Goal: Task Accomplishment & Management: Manage account settings

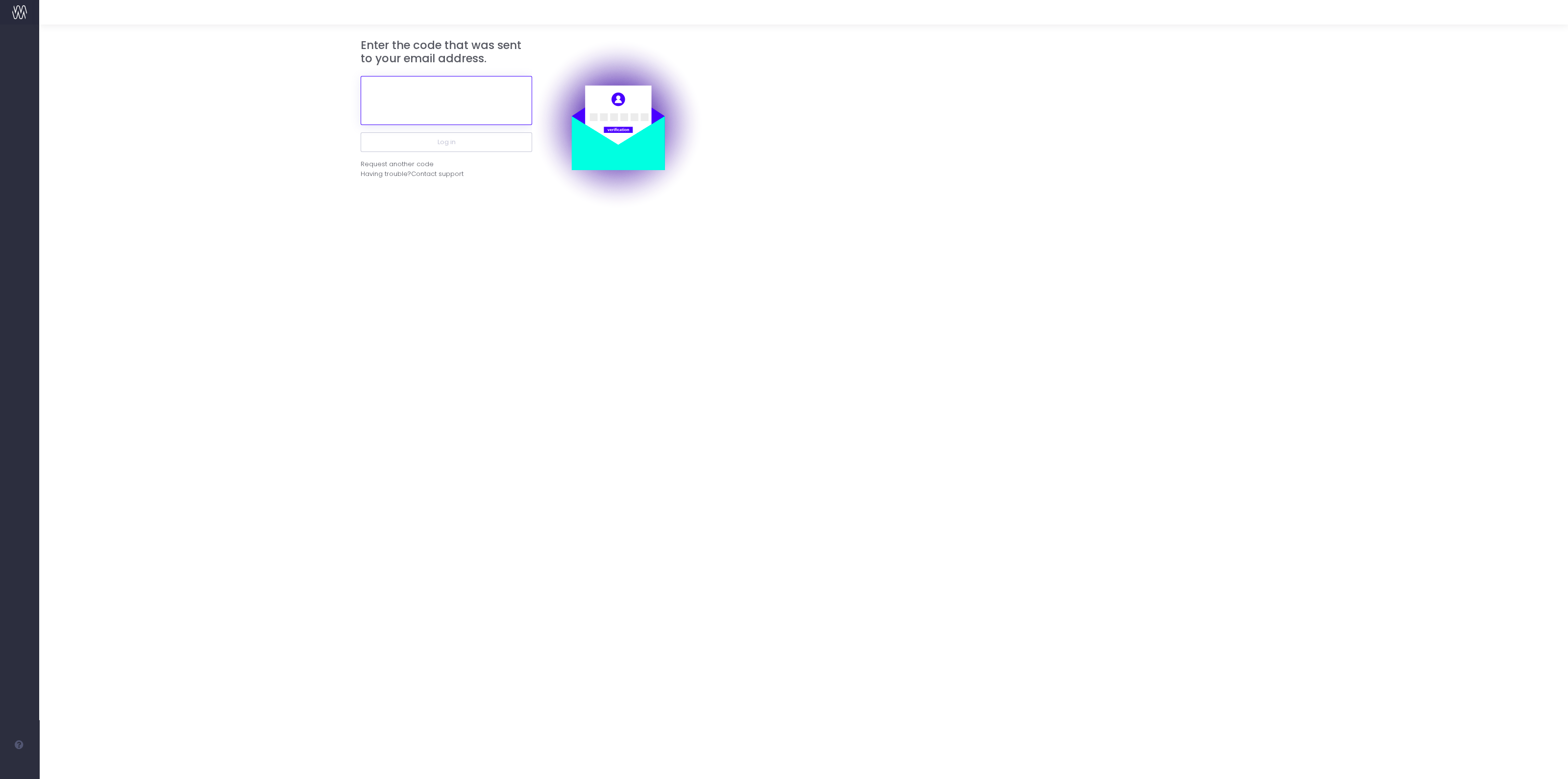
click at [439, 105] on input "text" at bounding box center [446, 100] width 172 height 49
paste input "787973"
type input "787973"
click at [447, 147] on button "Log in" at bounding box center [446, 142] width 172 height 19
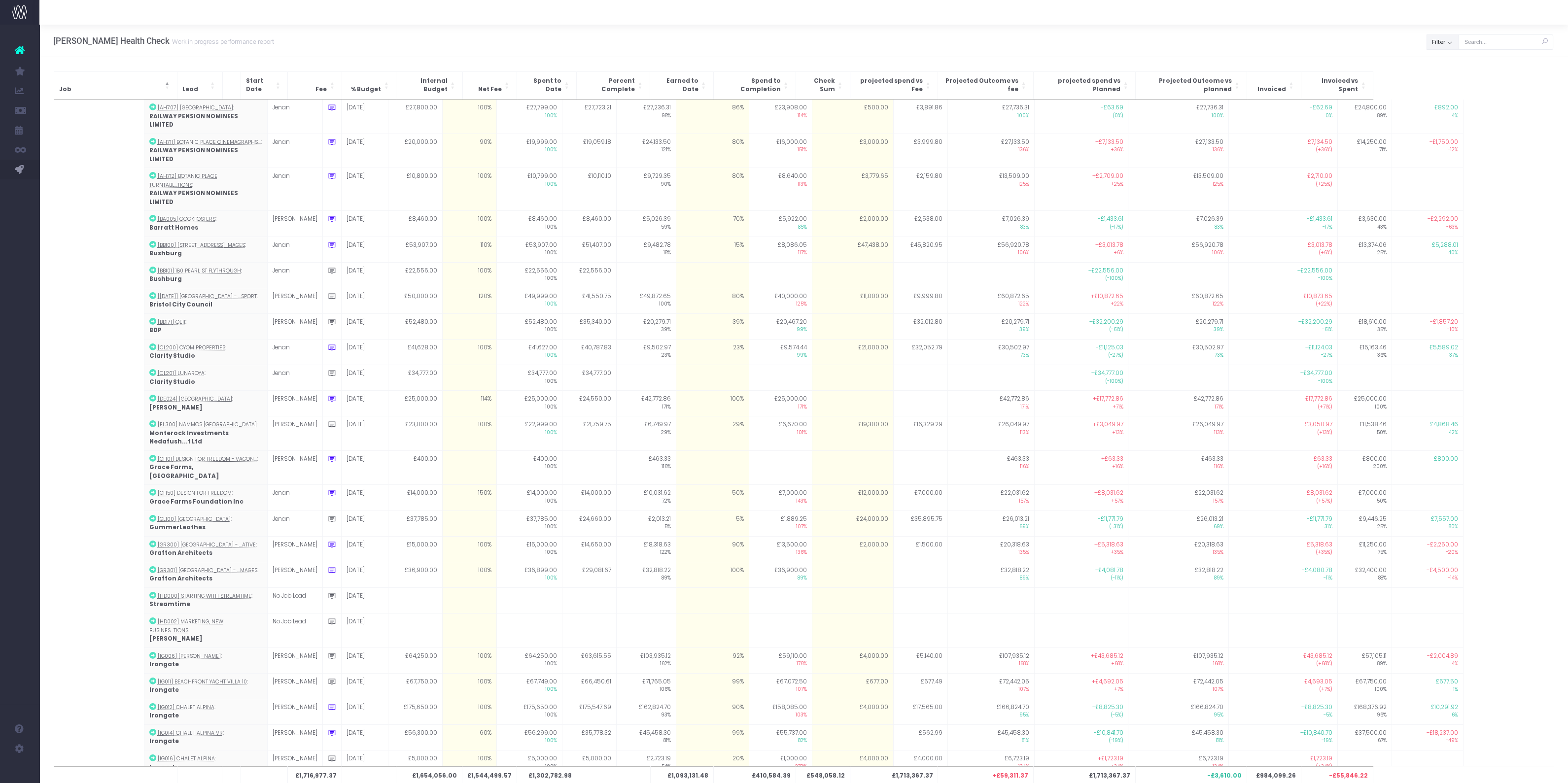
click at [1439, 48] on button "Filter" at bounding box center [1442, 42] width 32 height 15
click at [1403, 54] on div "[PERSON_NAME] Health Check Work in progress performance report Clear Filter All…" at bounding box center [803, 40] width 1528 height 32
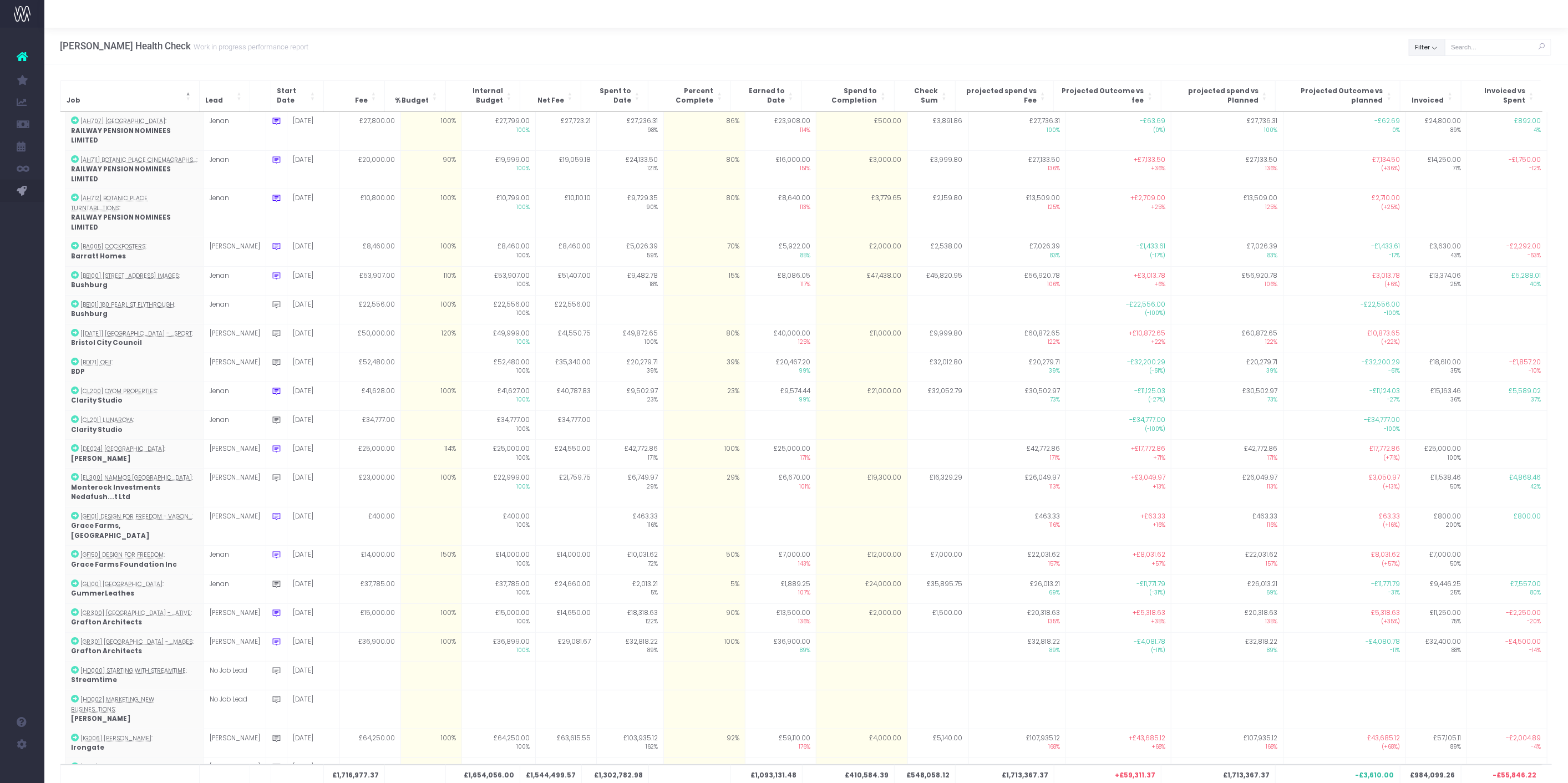
click at [1430, 50] on button "Filter" at bounding box center [1427, 47] width 37 height 17
click at [1432, 70] on label "All" at bounding box center [1432, 72] width 25 height 11
click at [1436, 70] on input "All" at bounding box center [1440, 70] width 7 height 7
checkbox input "false"
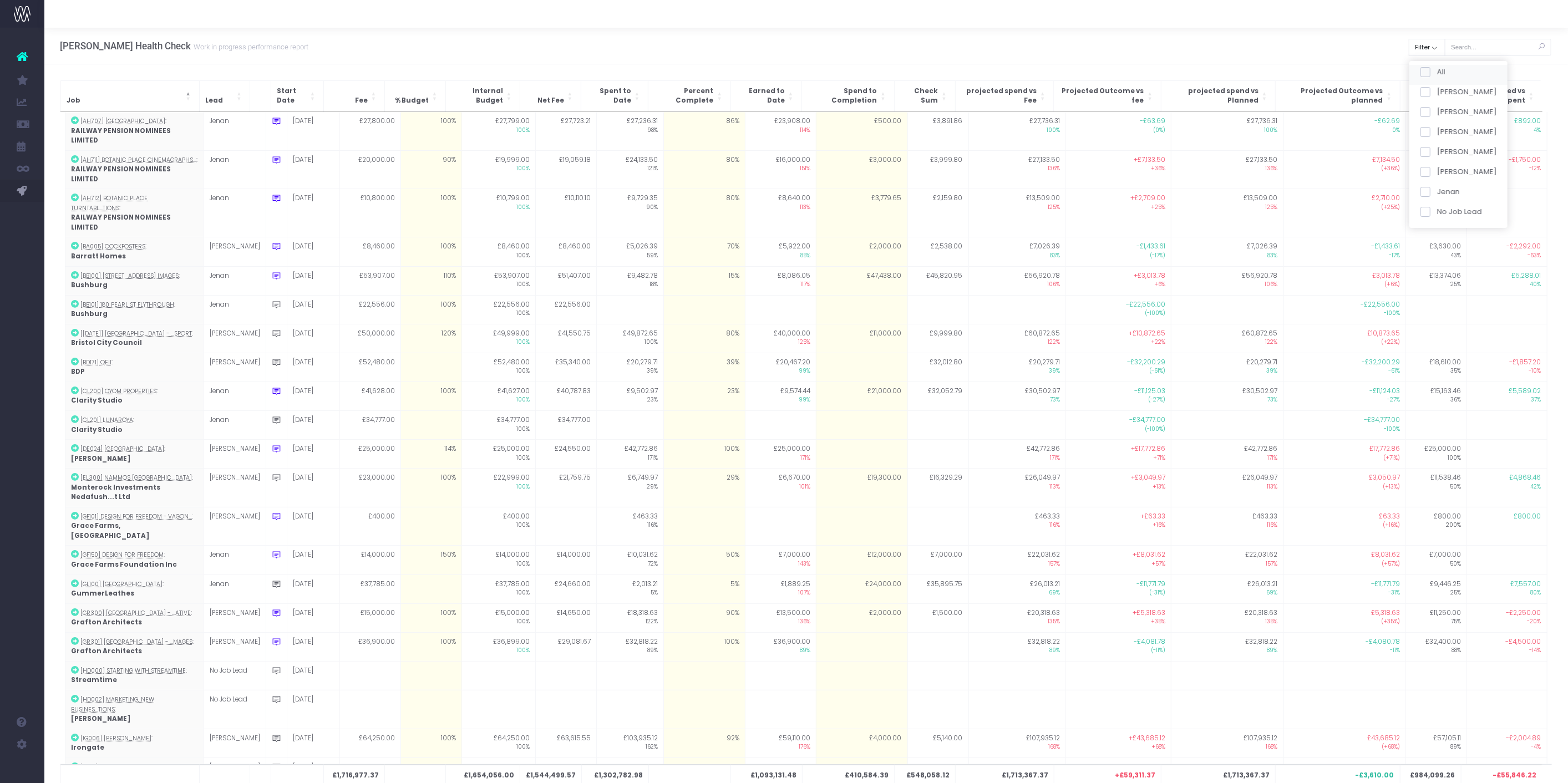
checkbox input "false"
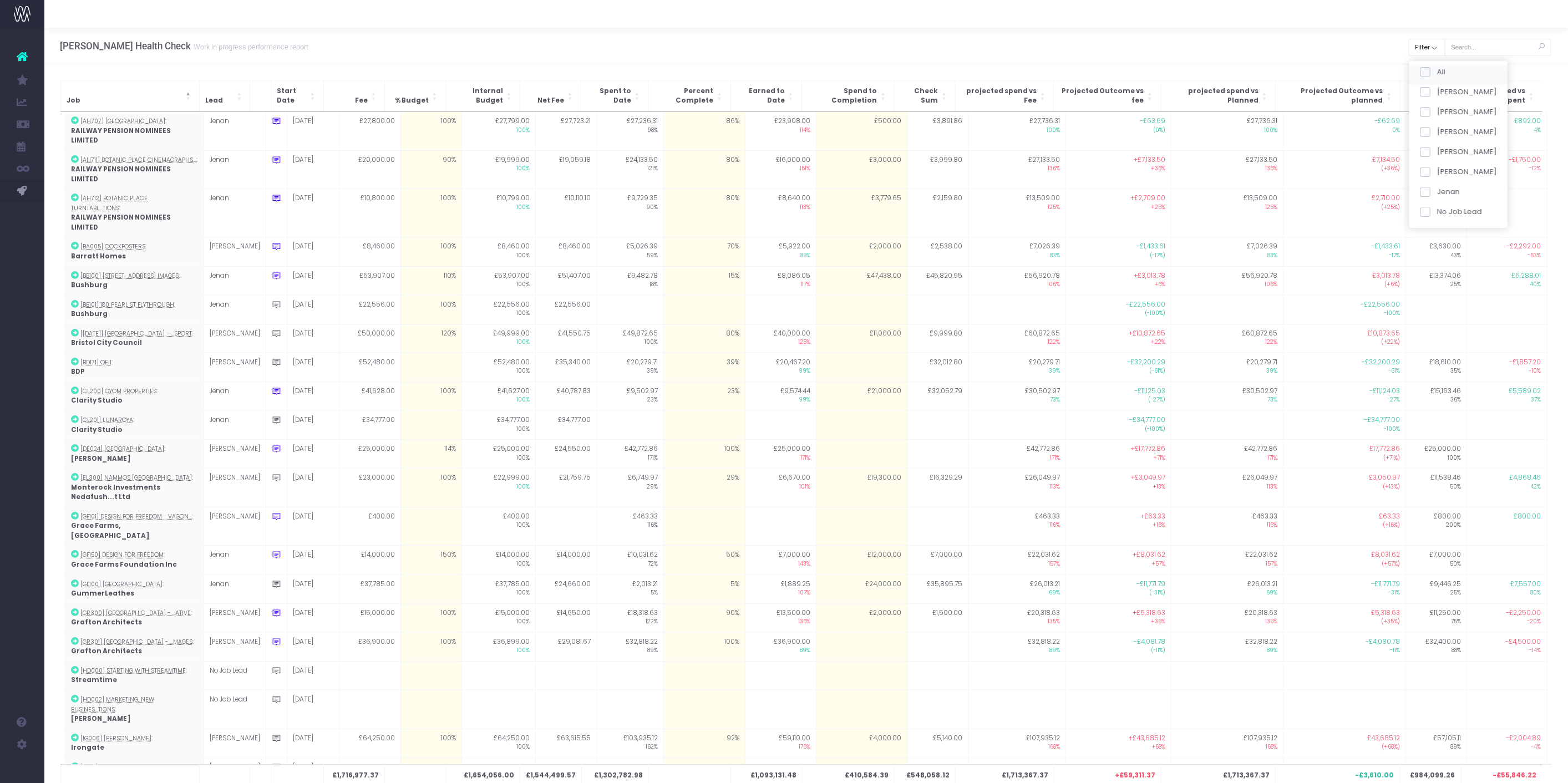
checkbox input "false"
click at [1423, 129] on span at bounding box center [1425, 132] width 10 height 10
click at [1436, 129] on input "[PERSON_NAME]" at bounding box center [1440, 130] width 7 height 7
checkbox input "true"
click at [1427, 238] on button "Apply" at bounding box center [1434, 233] width 33 height 19
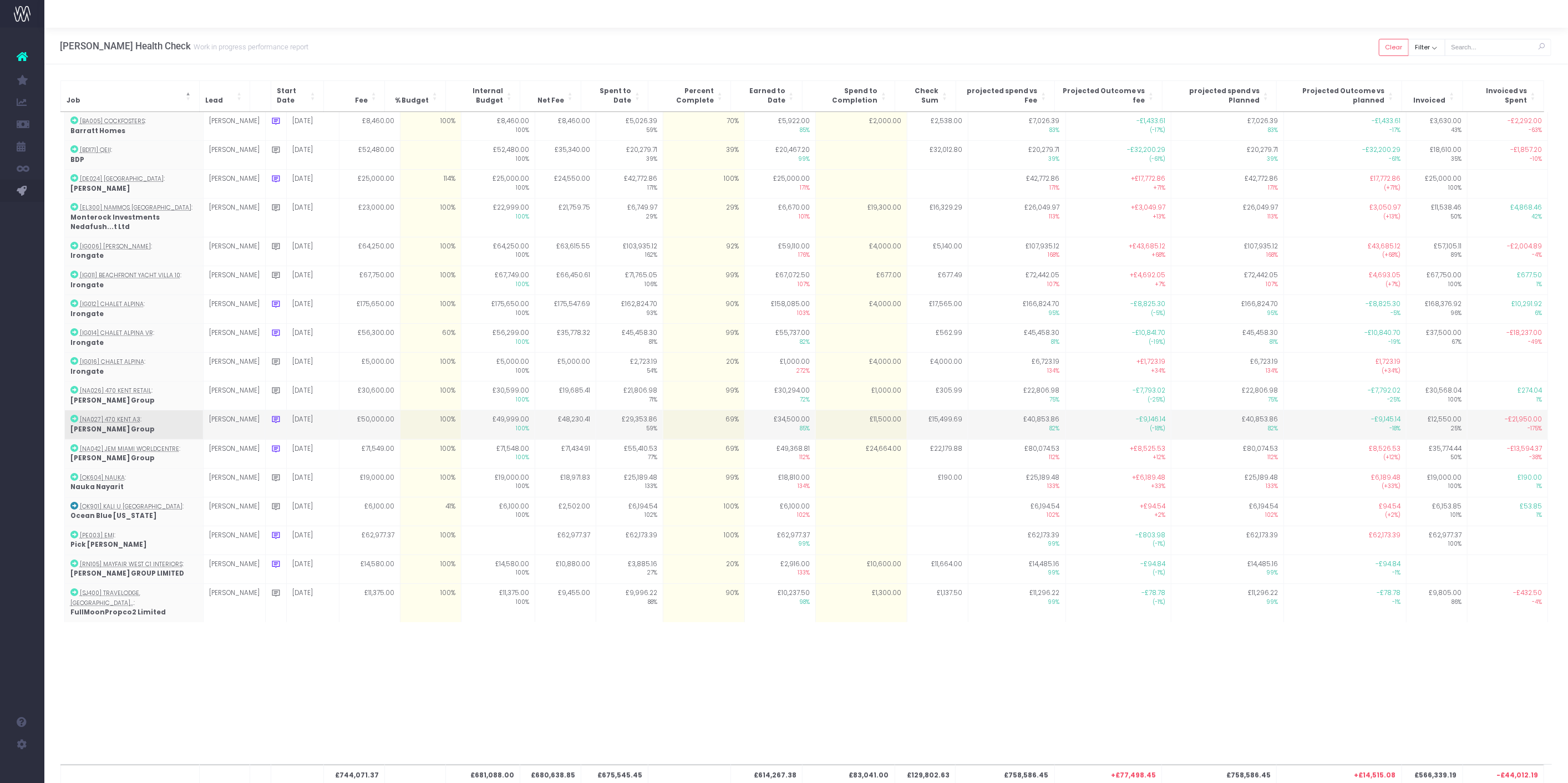
click at [703, 422] on td "69%" at bounding box center [703, 425] width 81 height 29
type input "80"
click at [787, 681] on div "£744,071.37 £681,088.00 £680,638.85 £675,545.45 £614,267.38 £83,041.00 £129,802…" at bounding box center [806, 438] width 1492 height 652
click at [862, 427] on td "£11,500.00" at bounding box center [860, 425] width 92 height 29
type input "11500"
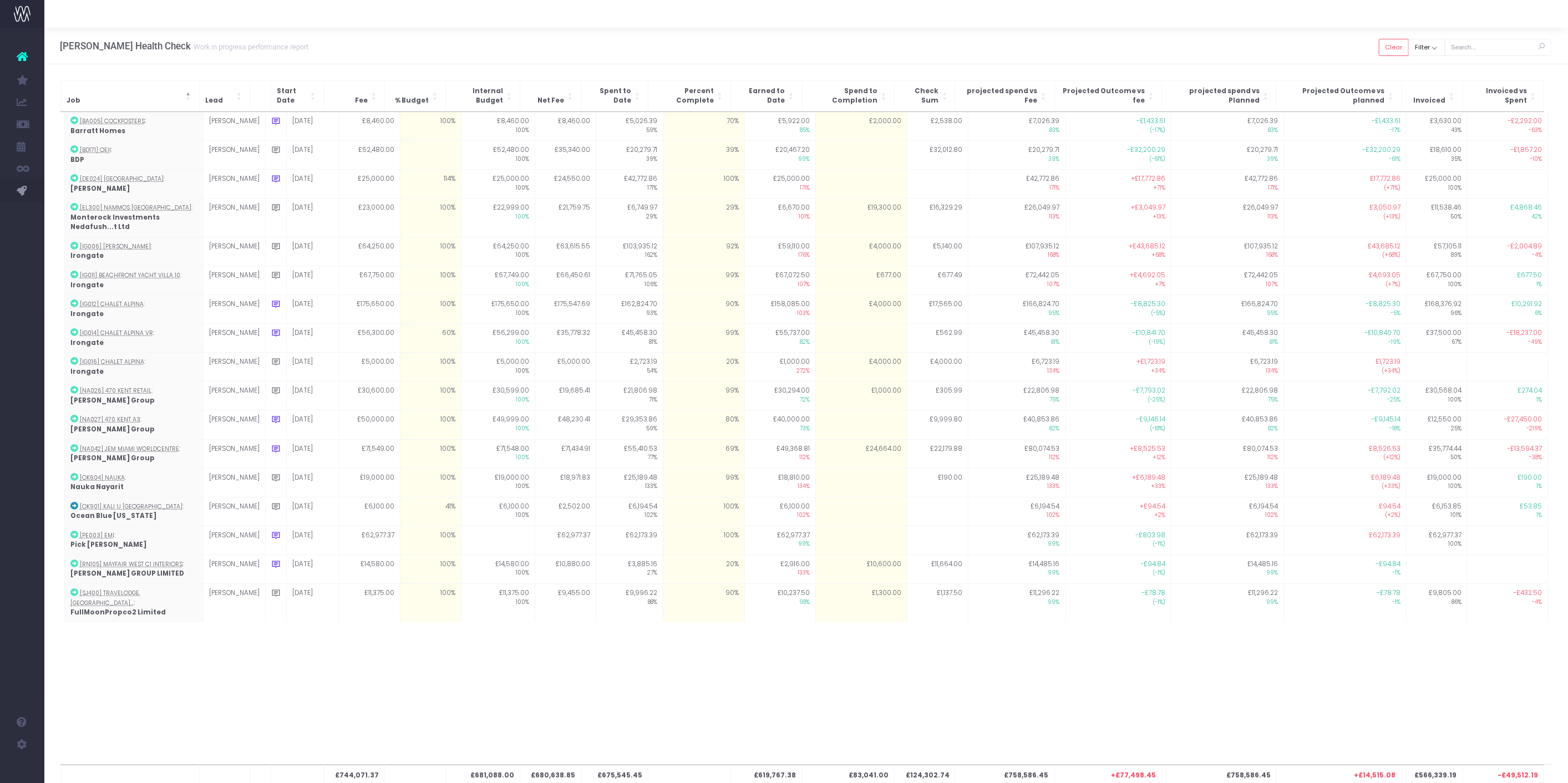
click at [934, 676] on div "£744,071.37 £681,088.00 £680,638.85 £675,545.45 £619,767.38 £83,041.00 £124,302…" at bounding box center [806, 438] width 1492 height 652
click at [883, 417] on td at bounding box center [860, 425] width 92 height 29
type input "10000"
click at [921, 656] on div "£744,071.37 £681,088.00 £680,638.85 £675,545.45 £619,767.38 £71,541.00 £124,302…" at bounding box center [806, 438] width 1492 height 652
click at [863, 422] on td "£10,000.00" at bounding box center [860, 425] width 92 height 29
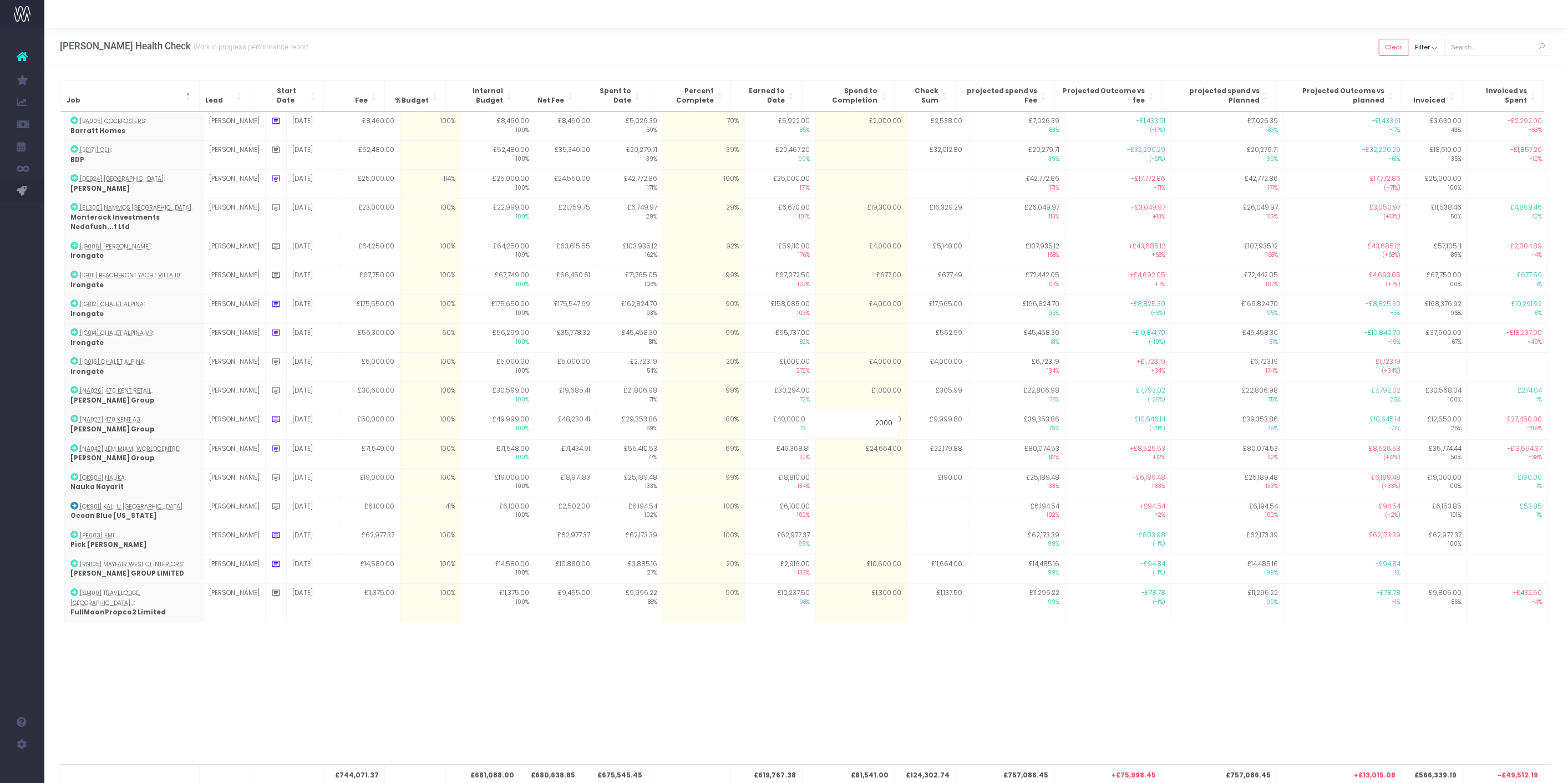
type input "20000"
click at [911, 694] on div "£744,071.37 £681,088.00 £680,638.85 £675,545.45 £619,767.38 £81,541.00 £124,302…" at bounding box center [806, 438] width 1492 height 652
click at [76, 170] on span "Jobs" at bounding box center [69, 168] width 15 height 10
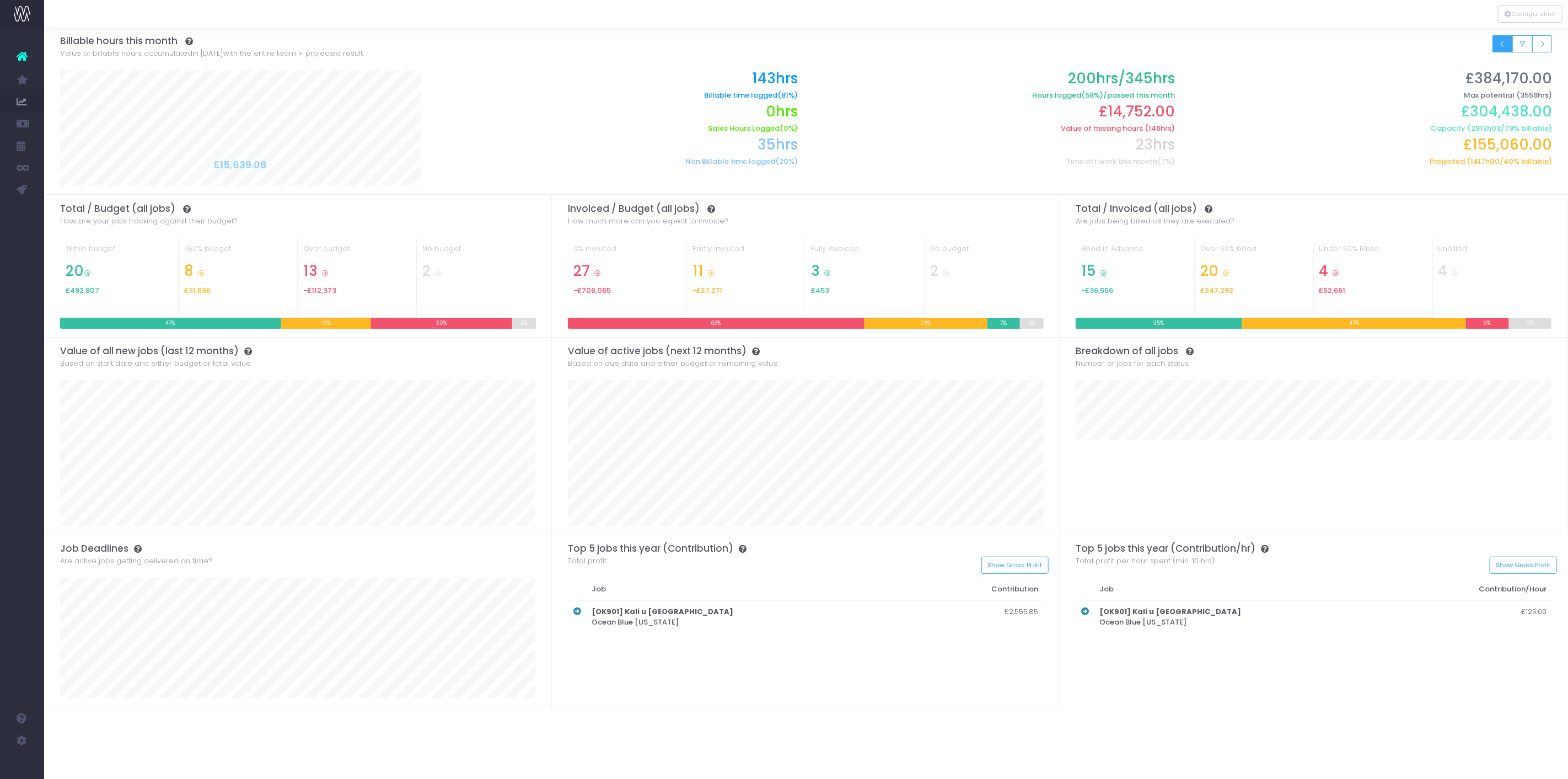
click at [1503, 44] on icon "Small button group" at bounding box center [1502, 44] width 8 height 0
click at [72, 205] on link "Health Check" at bounding box center [112, 212] width 138 height 22
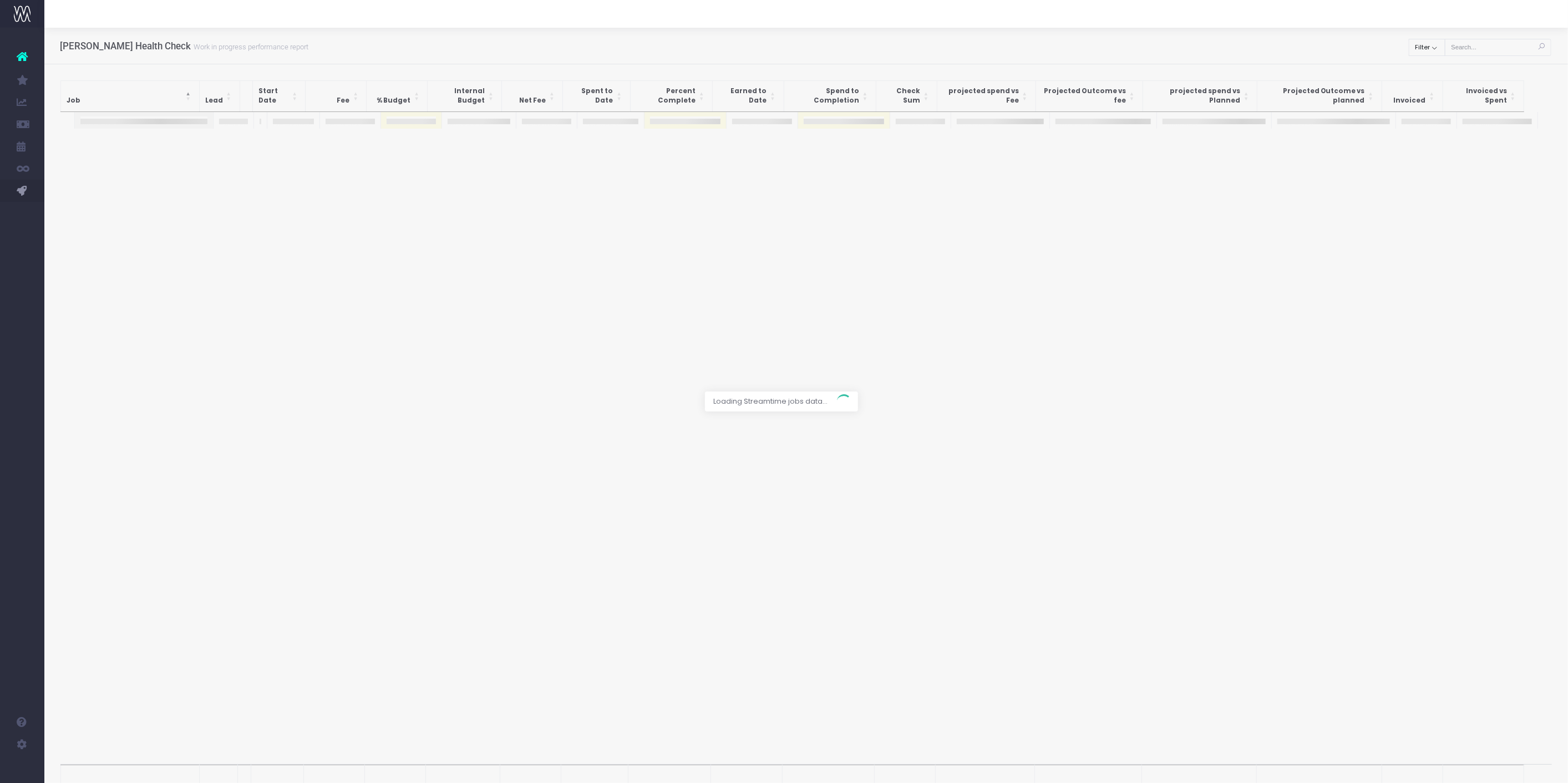
click at [1423, 53] on div at bounding box center [784, 391] width 1568 height 783
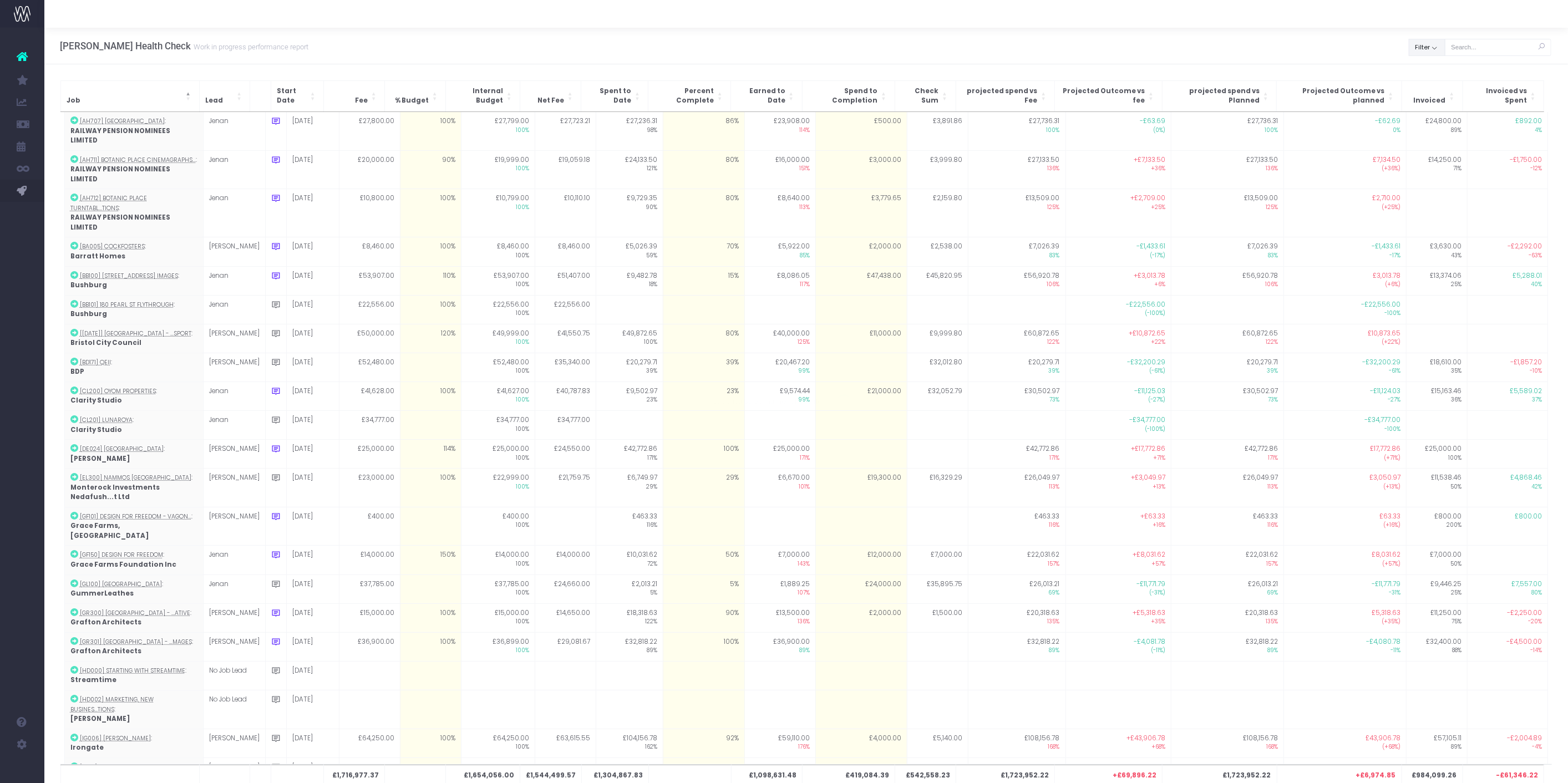
click at [1432, 50] on button "Filter" at bounding box center [1427, 47] width 37 height 17
click at [1425, 67] on span at bounding box center [1425, 72] width 10 height 10
click at [1436, 67] on input "All" at bounding box center [1440, 70] width 7 height 7
checkbox input "false"
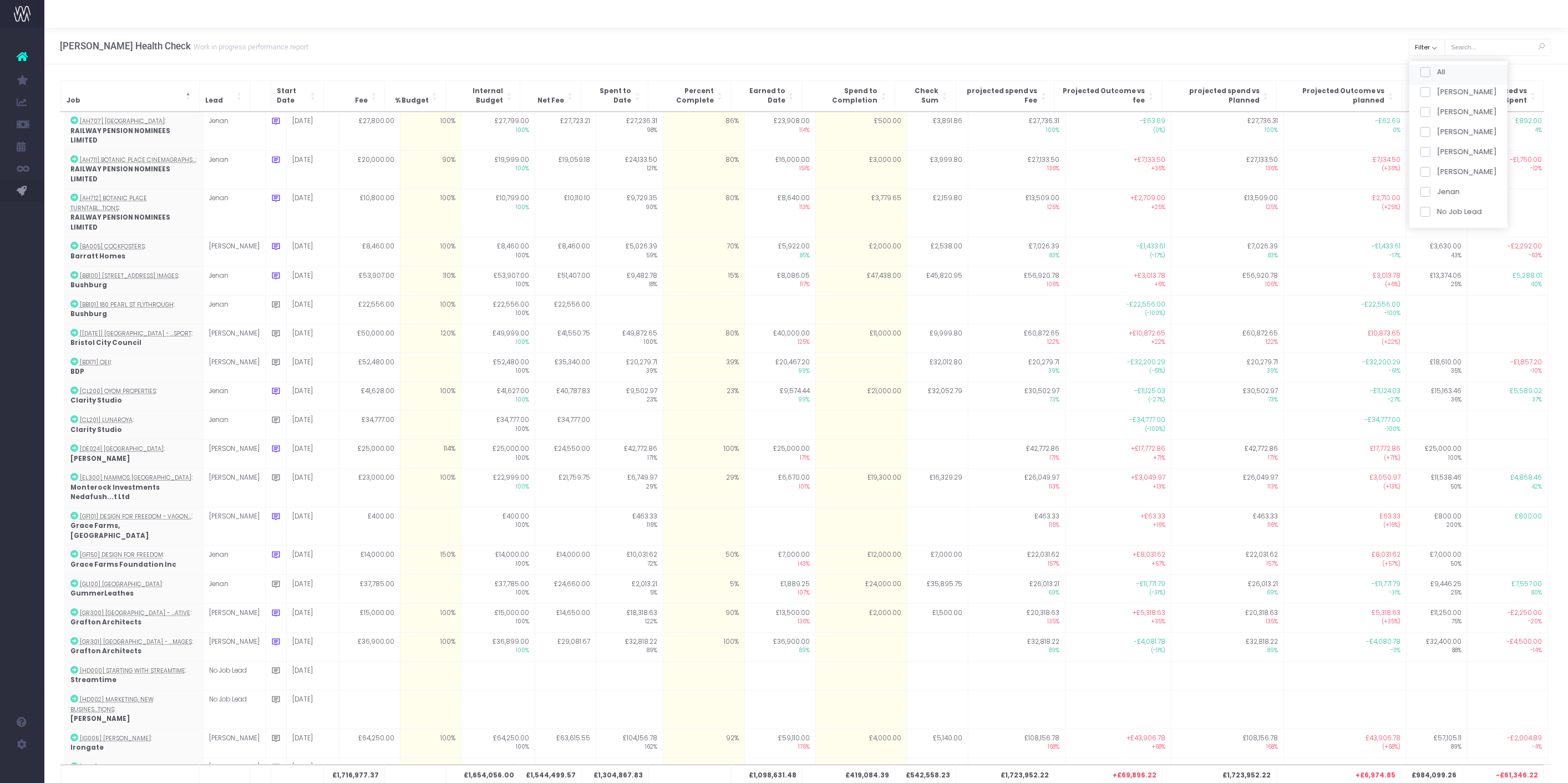
checkbox input "false"
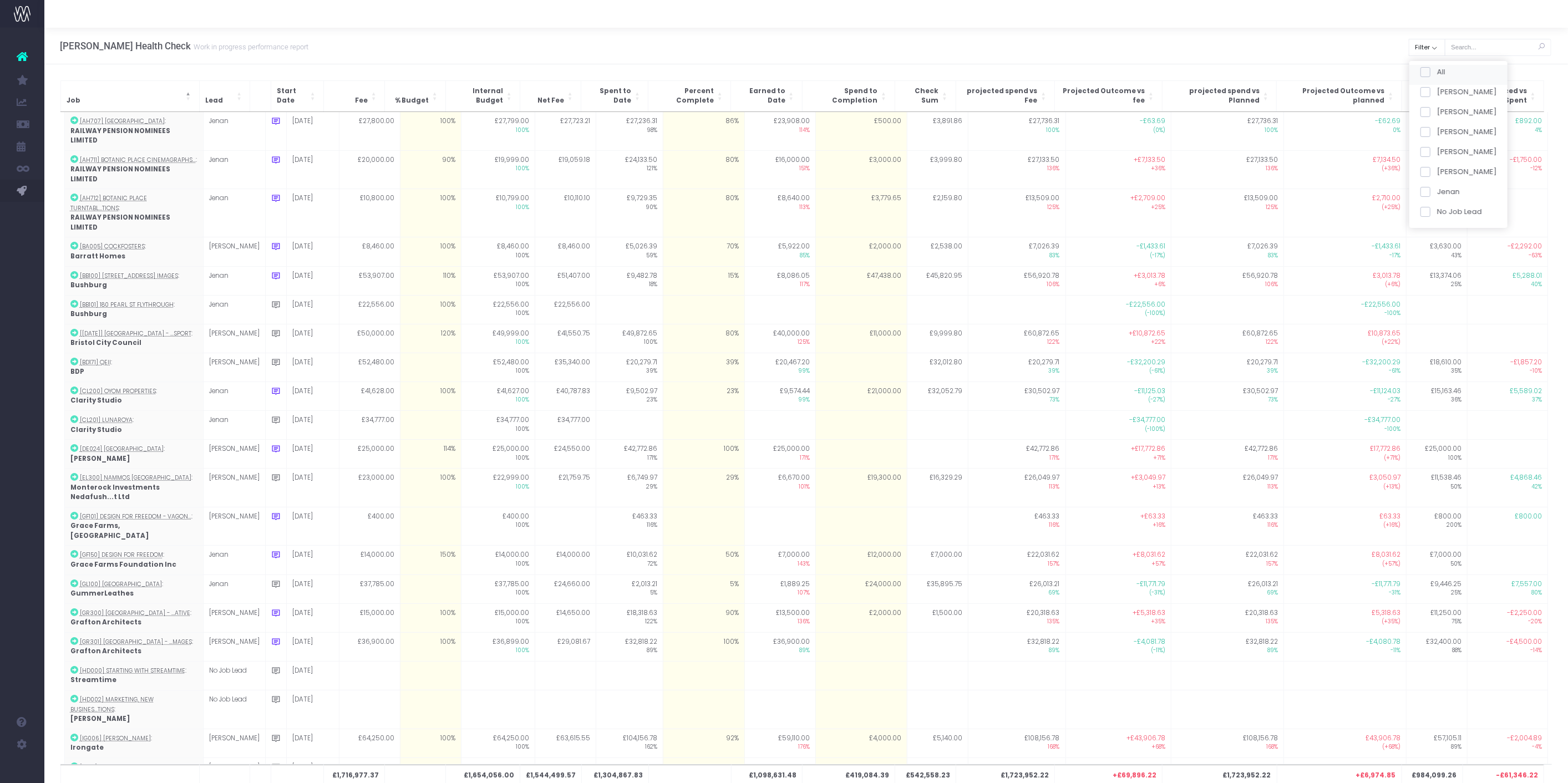
checkbox input "false"
click at [1429, 127] on span at bounding box center [1425, 132] width 10 height 10
click at [1436, 127] on input "[PERSON_NAME]" at bounding box center [1440, 130] width 7 height 7
checkbox input "true"
click at [1440, 230] on button "Apply" at bounding box center [1434, 233] width 33 height 19
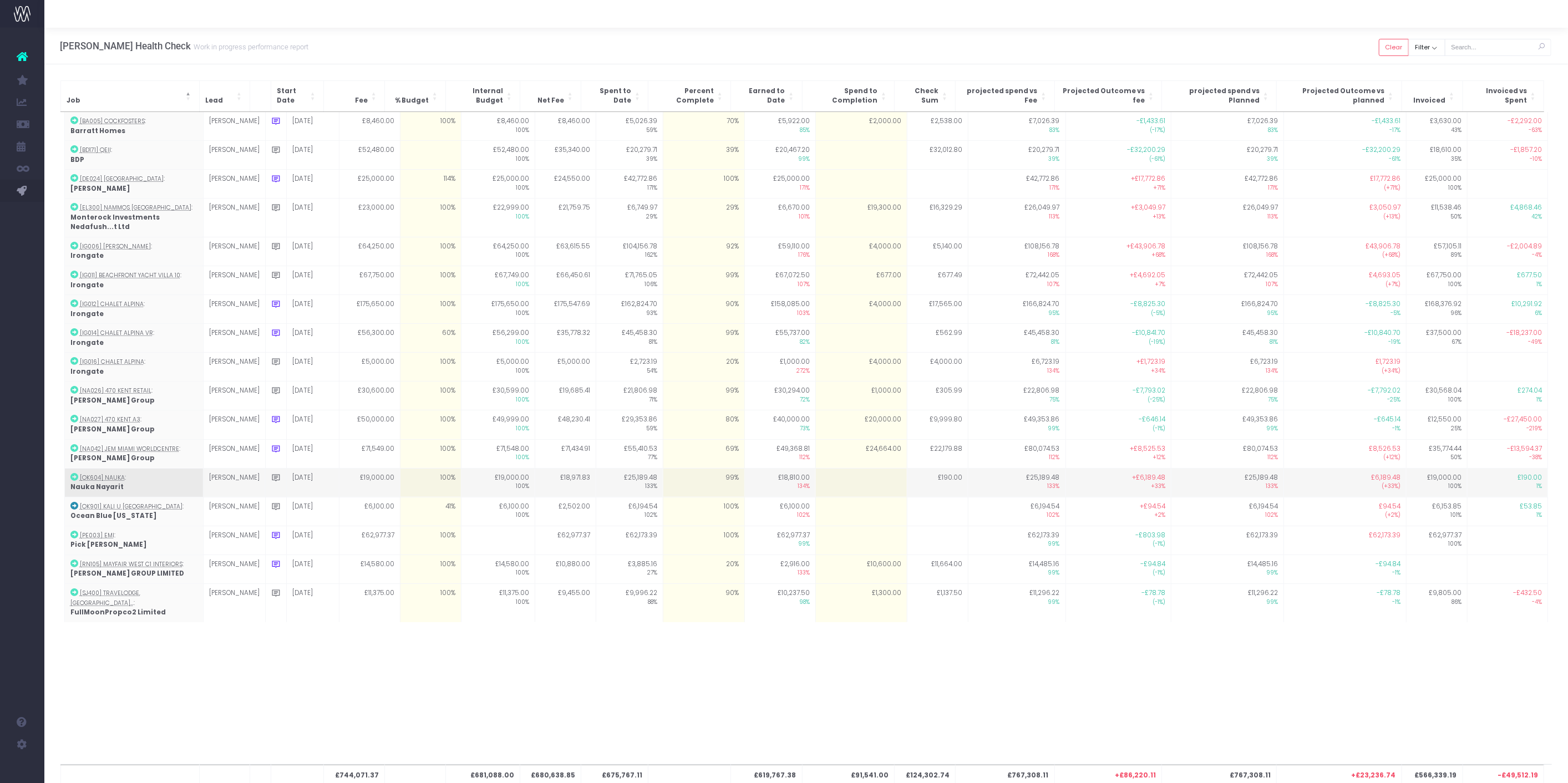
click at [695, 479] on td "99%" at bounding box center [703, 482] width 81 height 29
type input "100"
click at [759, 691] on div "£744,071.37 £681,088.00 £680,638.85 £675,767.11 £619,767.38 £91,541.00 £124,302…" at bounding box center [806, 438] width 1492 height 652
drag, startPoint x: 1028, startPoint y: 279, endPoint x: 1000, endPoint y: 812, distance: 533.7
click at [1000, 782] on html "Oh my... this is bad. wayahead wasn't able to load this page. Please contact su…" at bounding box center [784, 391] width 1568 height 783
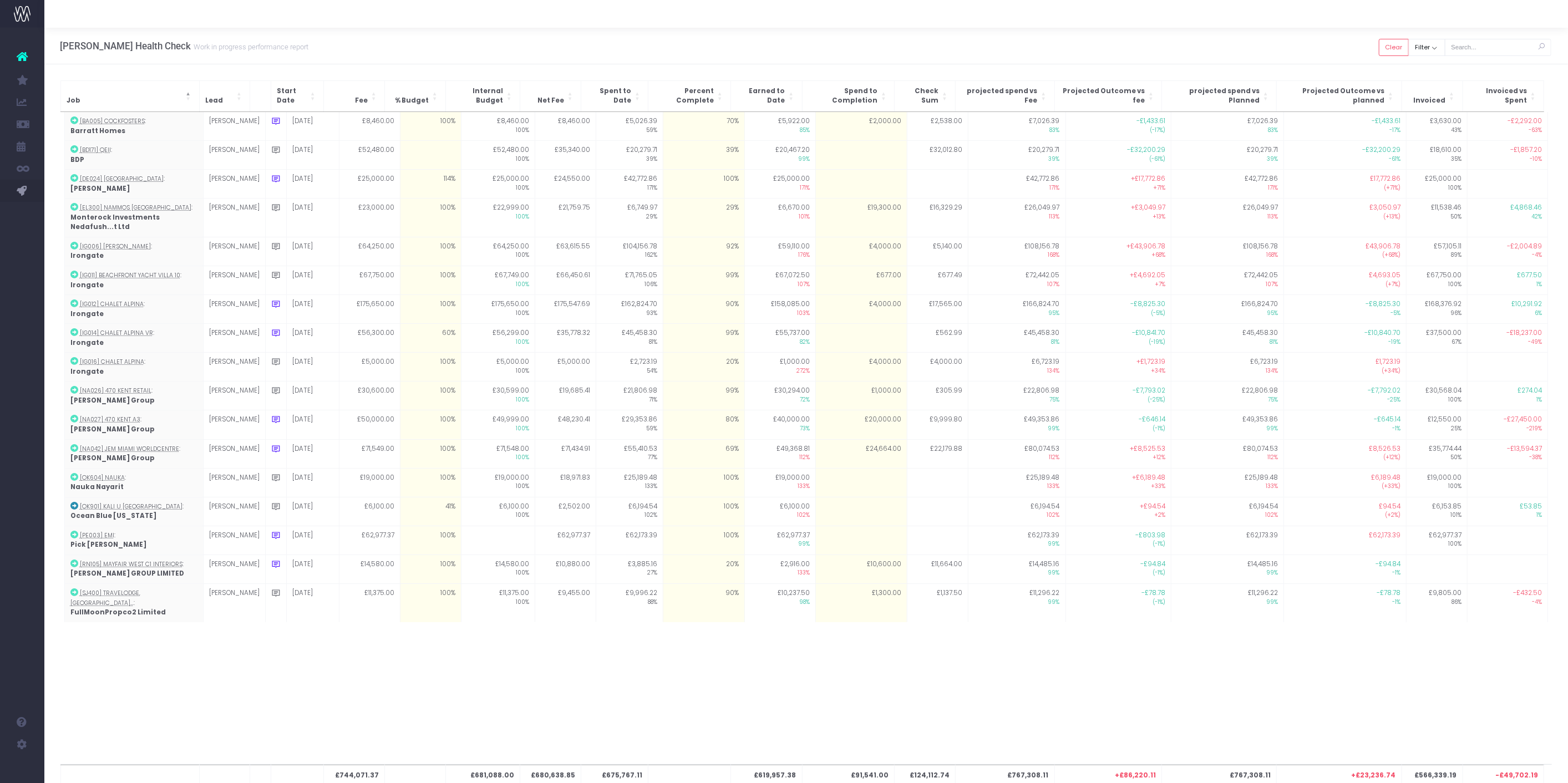
scroll to position [34, 0]
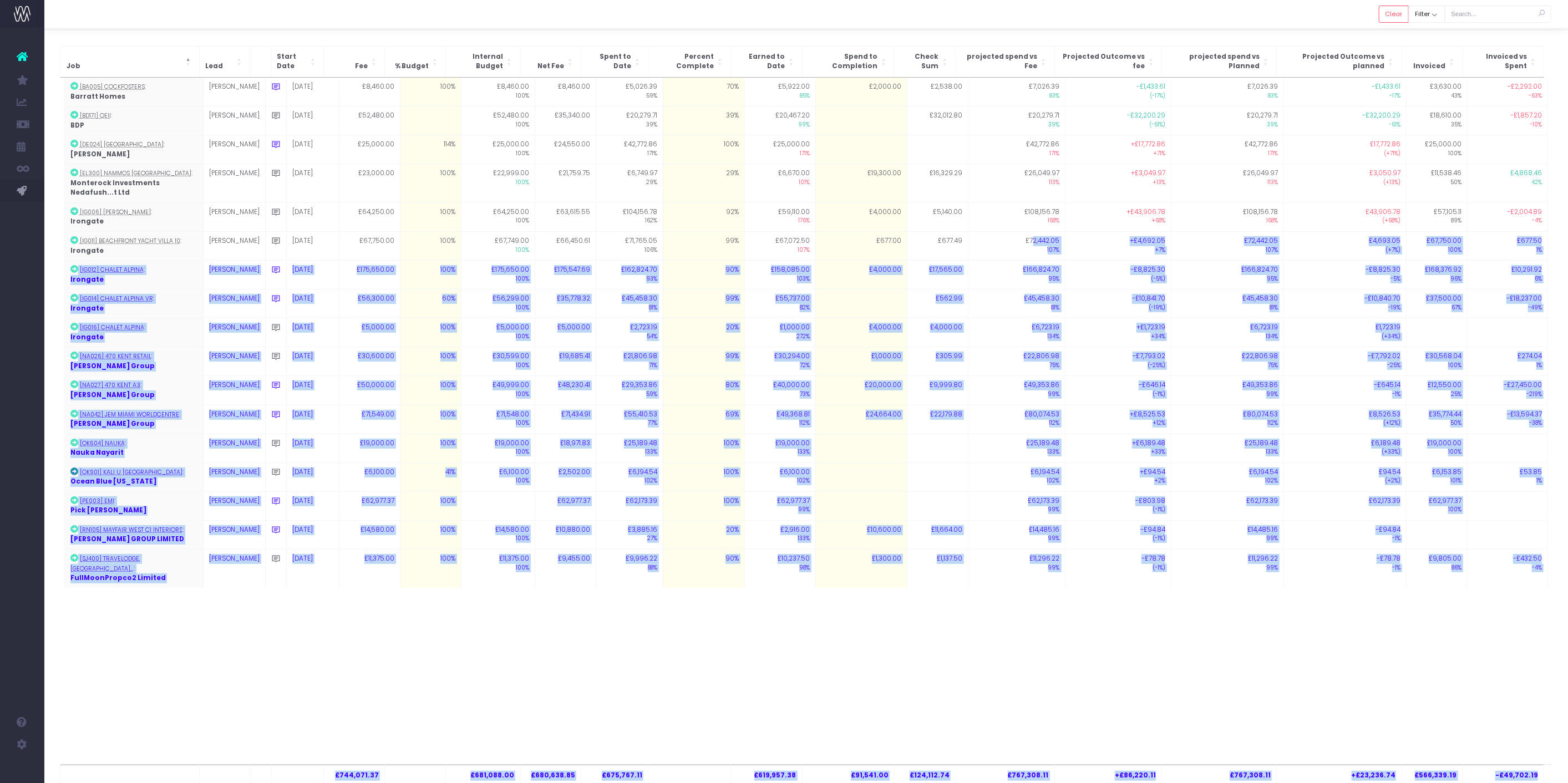
click at [947, 650] on div "£744,071.37 £681,088.00 £680,638.85 £675,767.11 £619,957.38 £91,541.00 £124,112…" at bounding box center [806, 421] width 1492 height 687
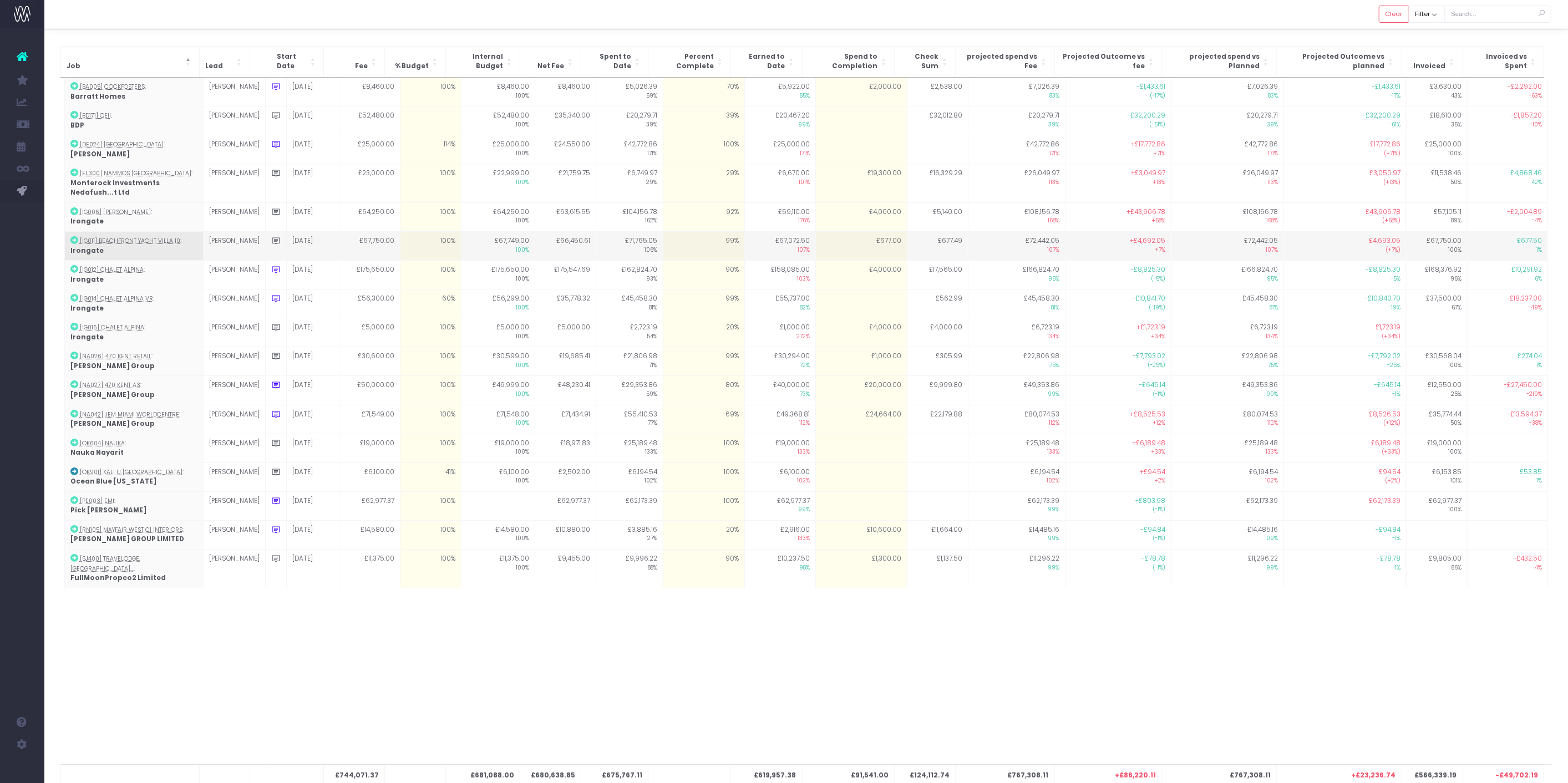
click at [894, 246] on td "£677.00" at bounding box center [860, 246] width 92 height 29
type input "677"
click at [727, 246] on td "99%" at bounding box center [703, 246] width 81 height 29
type input "99"
click at [704, 244] on td "99%" at bounding box center [703, 246] width 81 height 29
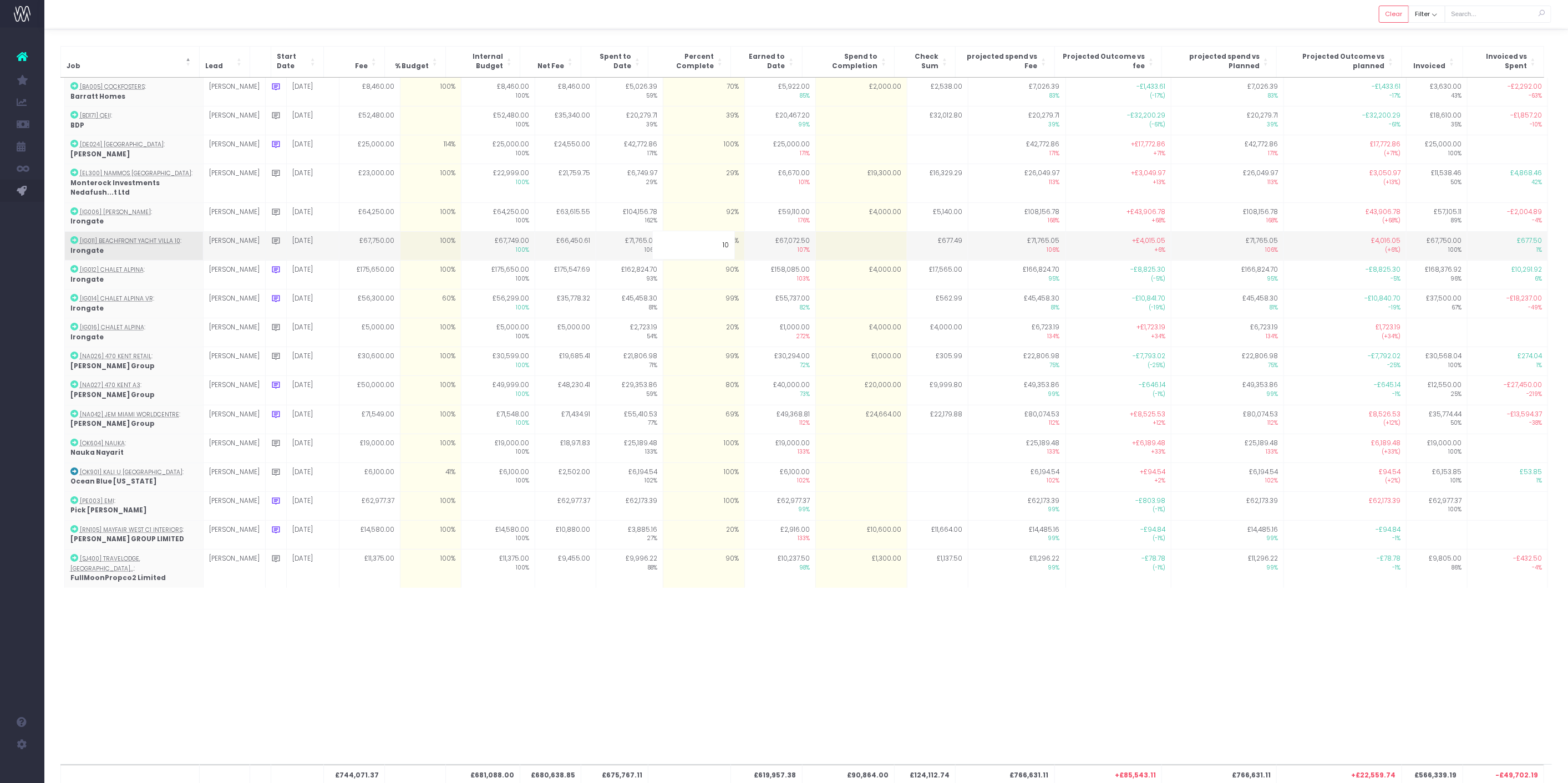
type input "100"
click at [849, 596] on div "£744,071.37 £681,088.00 £680,638.85 £675,767.11 £619,957.38 £90,864.00 £124,112…" at bounding box center [806, 421] width 1492 height 687
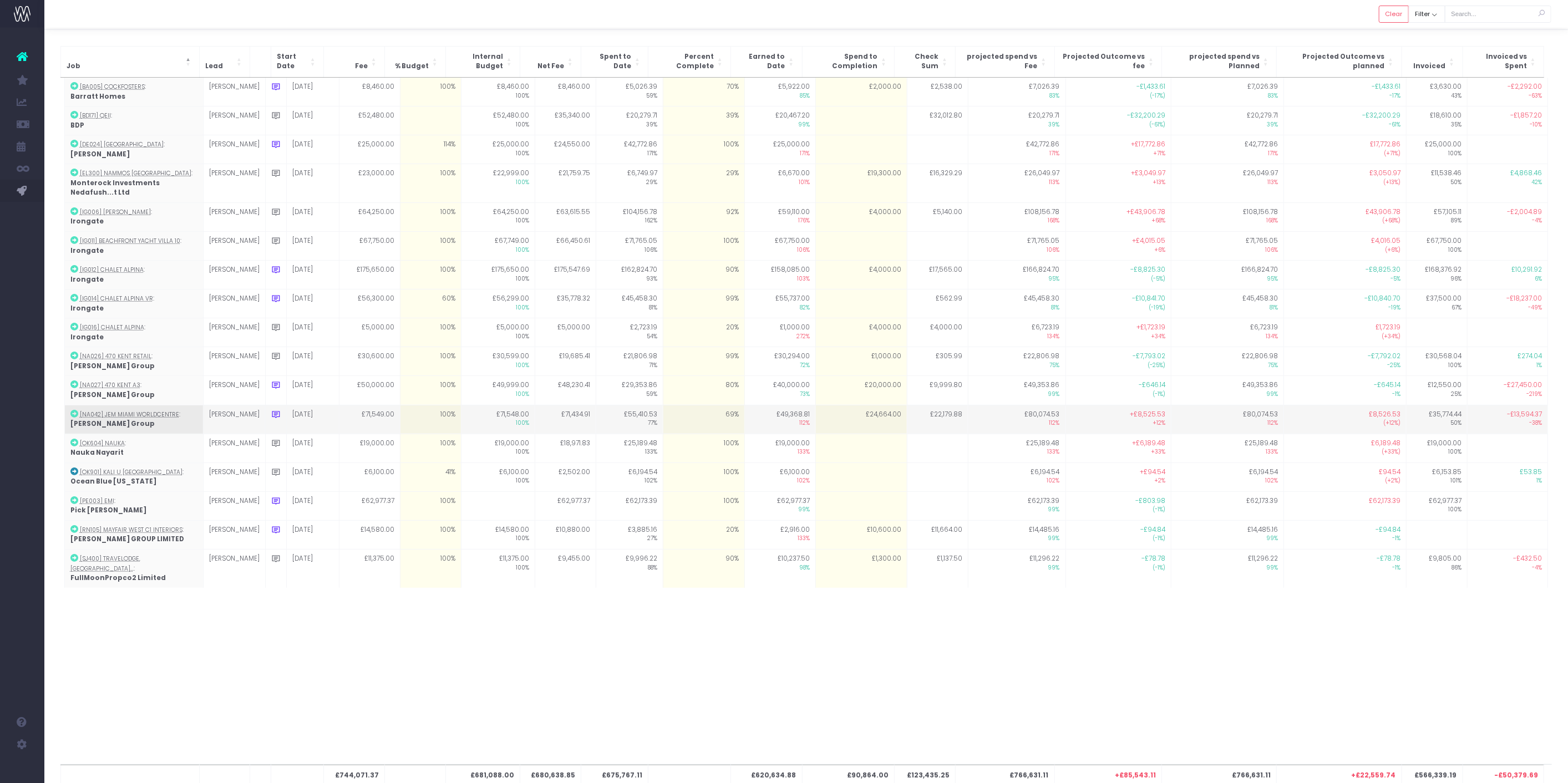
click at [876, 420] on td "£24,664.00" at bounding box center [860, 419] width 92 height 29
type input "20000"
click at [912, 644] on div "£744,071.37 £681,088.00 £680,638.85 £675,767.11 £620,634.88 £90,864.00 £123,435…" at bounding box center [806, 421] width 1492 height 687
click at [880, 423] on td "£20,000.00" at bounding box center [860, 419] width 92 height 29
type input "17000"
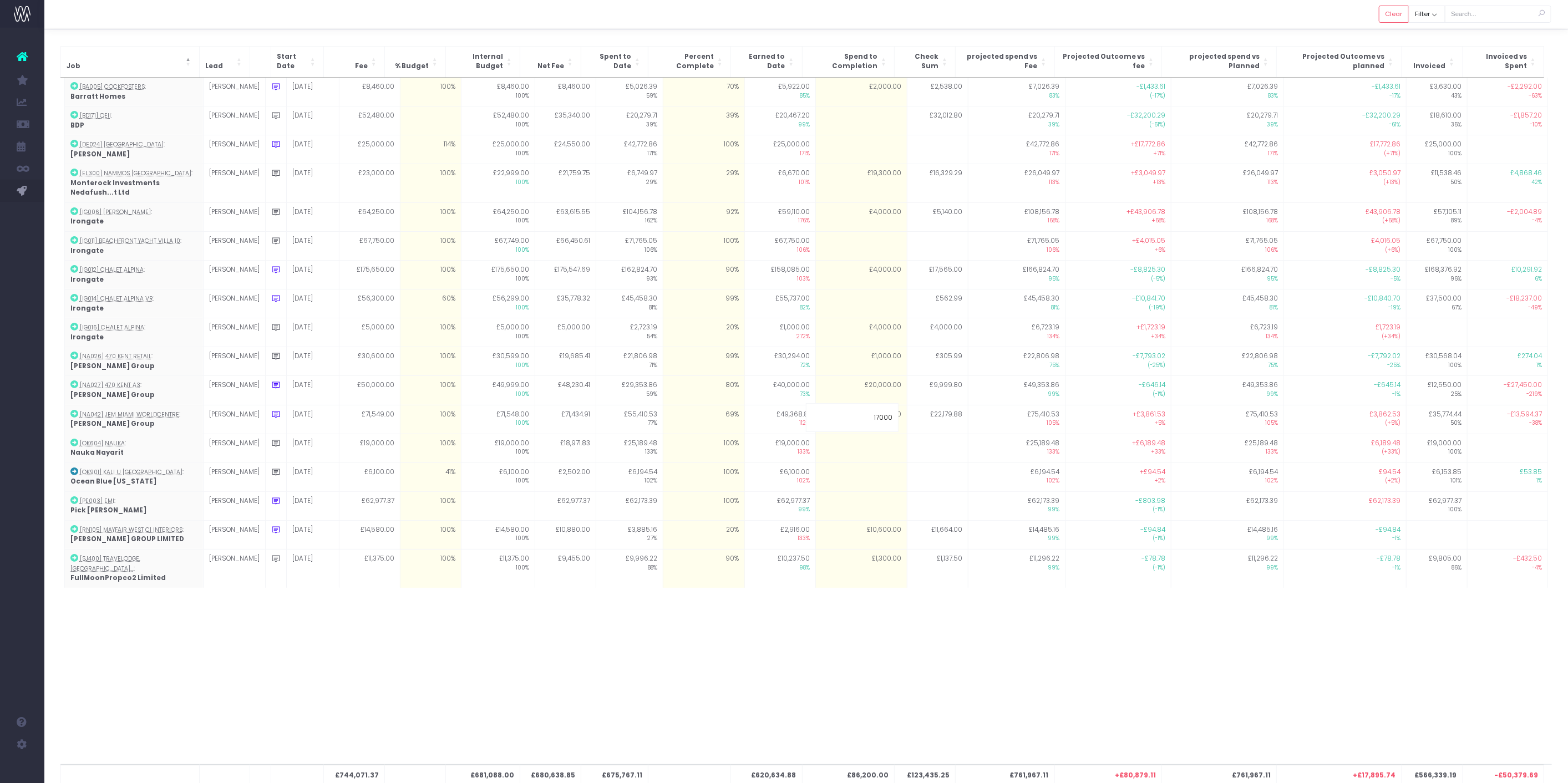
click at [906, 647] on div "£744,071.37 £681,088.00 £680,638.85 £675,767.11 £620,634.88 £86,200.00 £123,435…" at bounding box center [806, 421] width 1492 height 687
click at [724, 422] on td "69%" at bounding box center [703, 419] width 81 height 29
type input "78"
click at [750, 24] on div at bounding box center [805, 14] width 1523 height 28
click at [694, 418] on td "78%" at bounding box center [703, 419] width 81 height 29
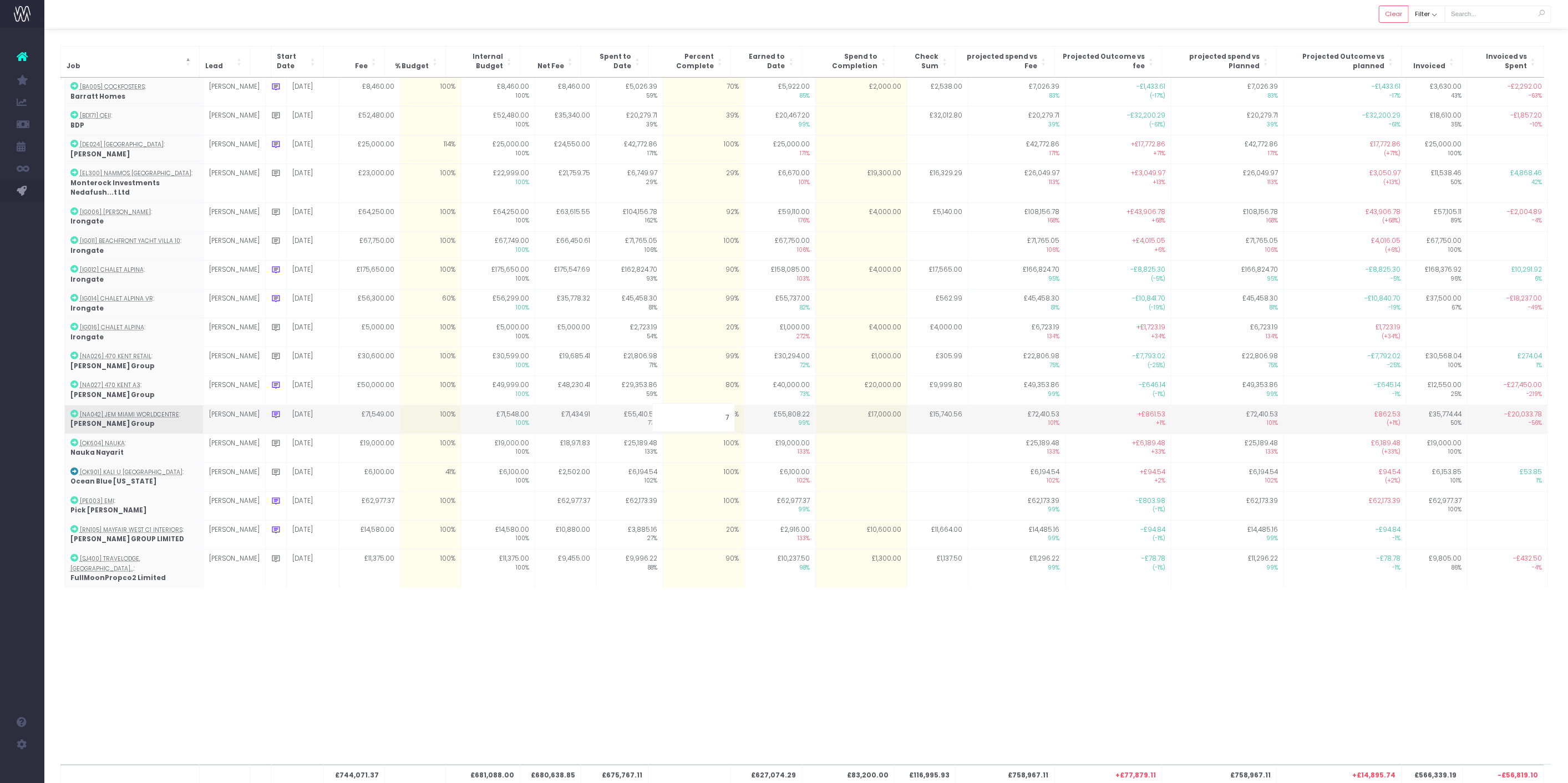
type input "79"
click at [729, 667] on div "£744,071.37 £681,088.00 £680,638.85 £675,767.11 £627,074.29 £83,200.00 £116,995…" at bounding box center [806, 421] width 1492 height 687
